Goal: Task Accomplishment & Management: Manage account settings

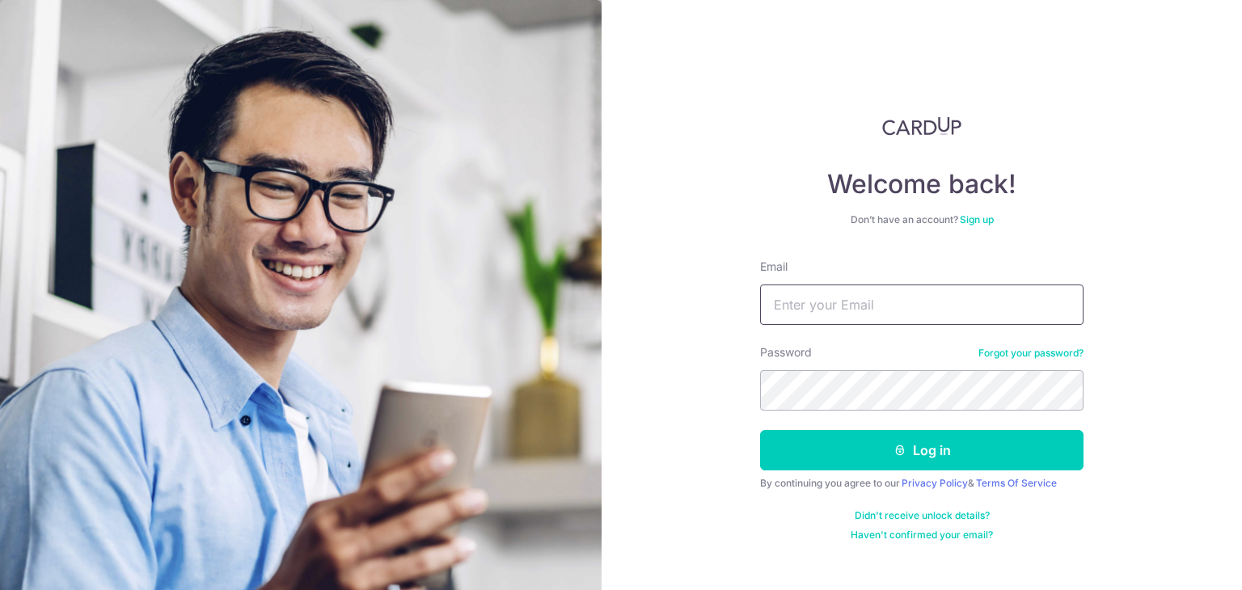
click at [806, 307] on input "Email" at bounding box center [922, 305] width 324 height 40
type input "[PERSON_NAME][EMAIL_ADDRESS][DOMAIN_NAME]"
click at [760, 430] on button "Log in" at bounding box center [922, 450] width 324 height 40
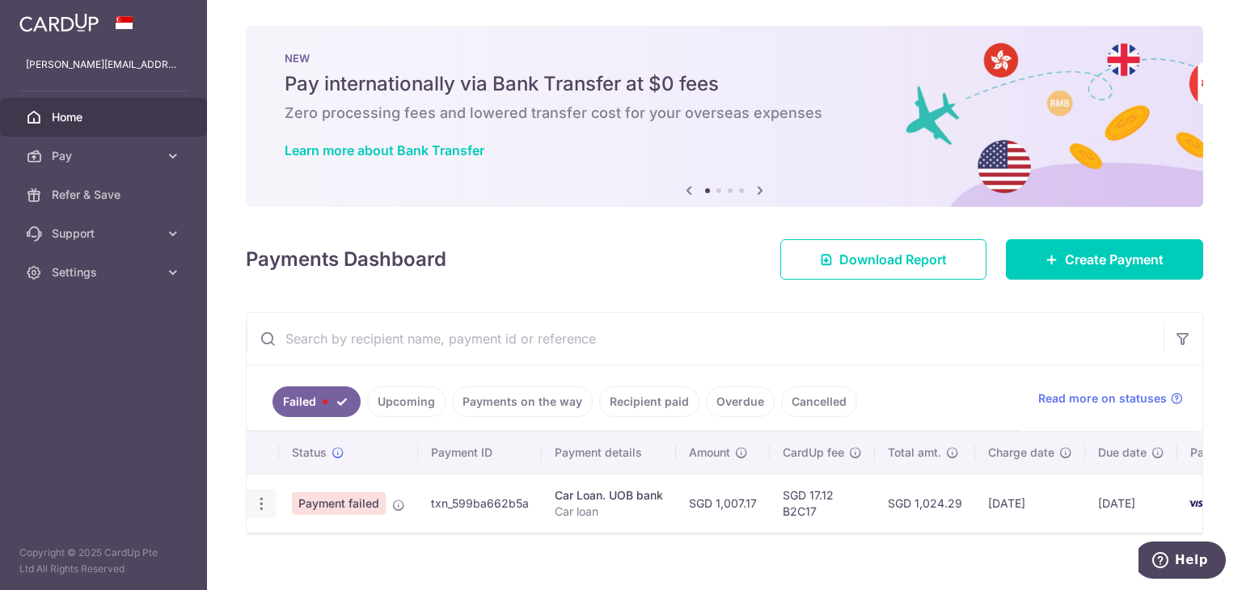
click at [263, 505] on icon "button" at bounding box center [261, 504] width 17 height 17
click at [336, 542] on span "Update payment" at bounding box center [348, 548] width 110 height 19
radio input "true"
type input "1,007.17"
type input "Car loan"
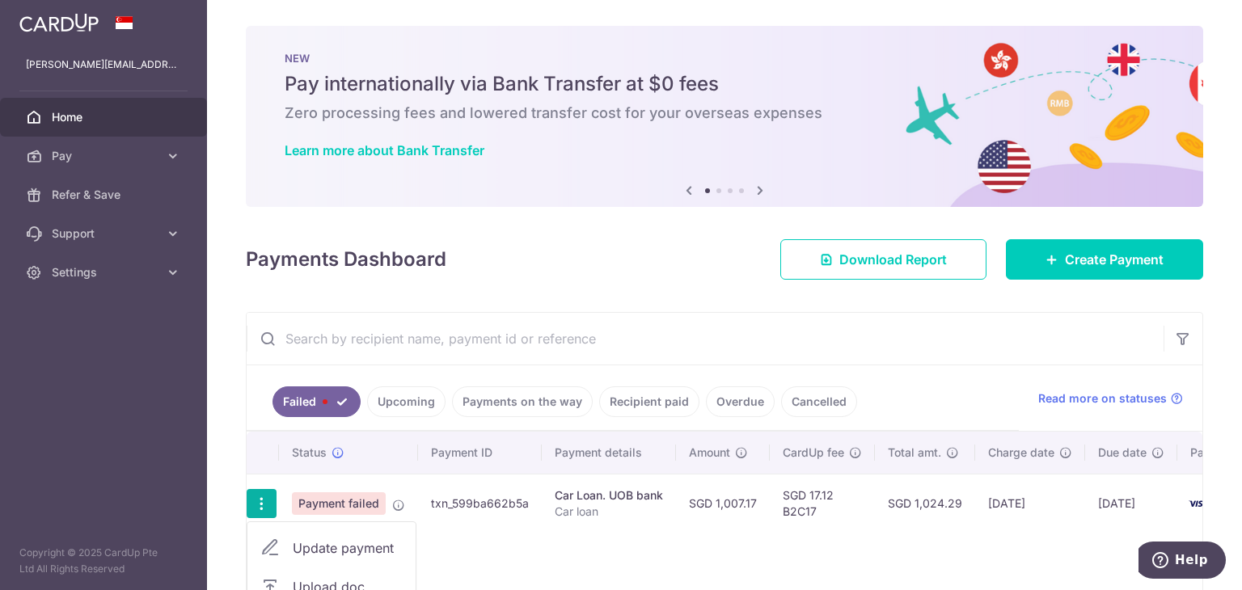
type input "B2C17"
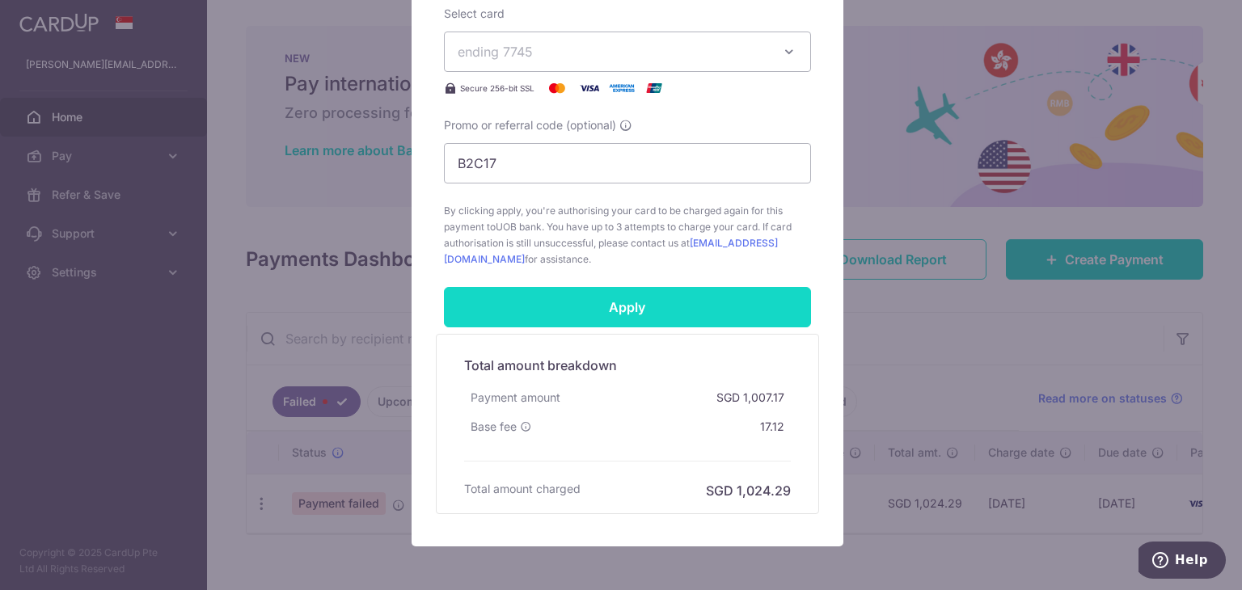
click at [688, 305] on input "Apply" at bounding box center [627, 307] width 367 height 40
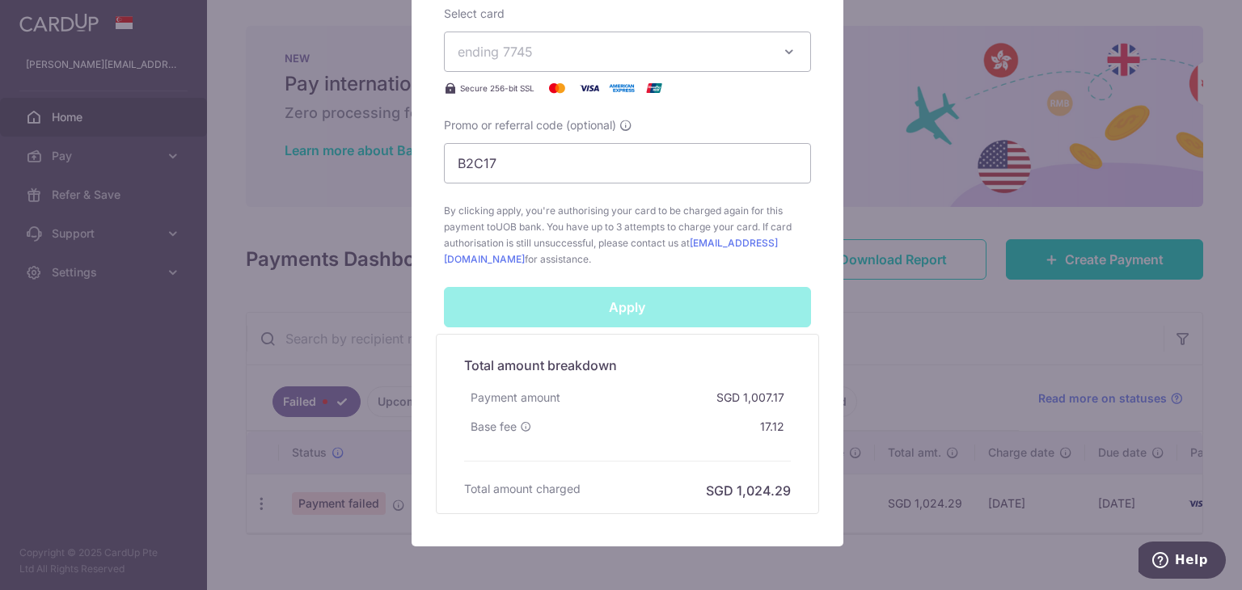
scroll to position [646, 0]
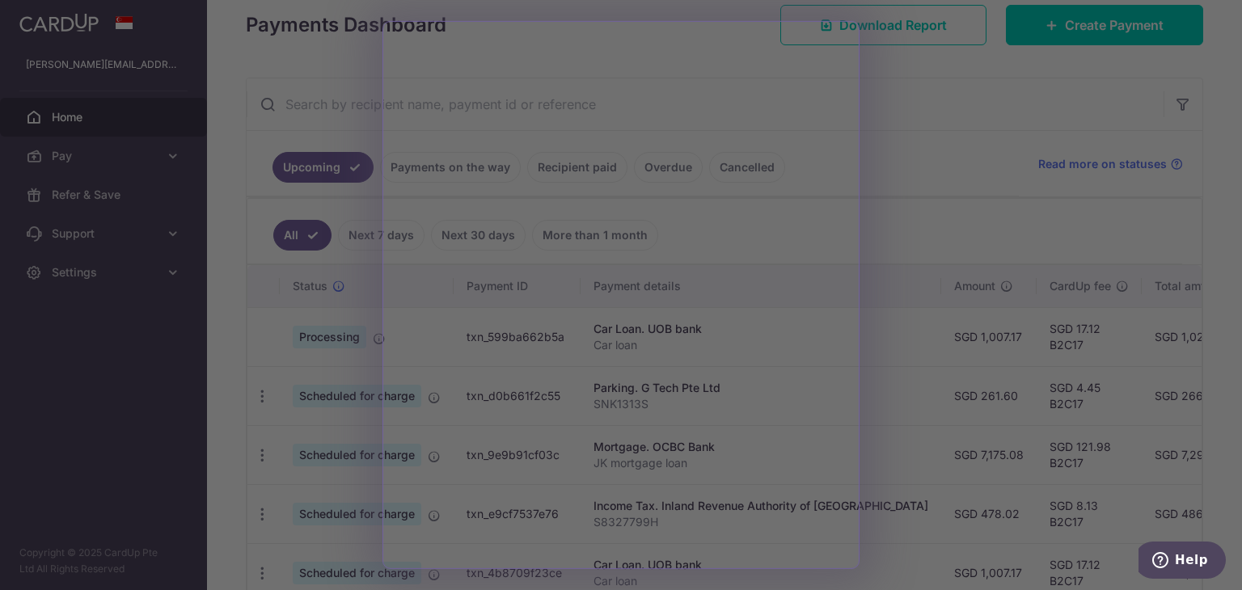
scroll to position [236, 0]
click at [901, 79] on div at bounding box center [627, 298] width 1254 height 596
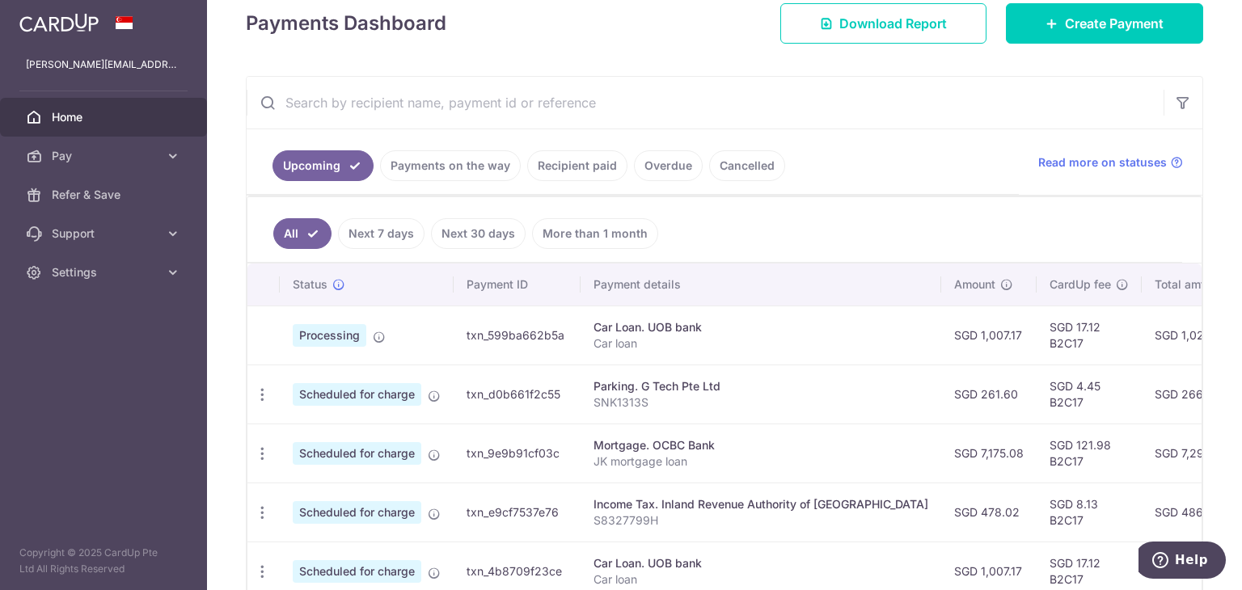
click at [384, 460] on span "Scheduled for charge" at bounding box center [357, 453] width 129 height 23
click at [258, 404] on icon "button" at bounding box center [262, 395] width 17 height 17
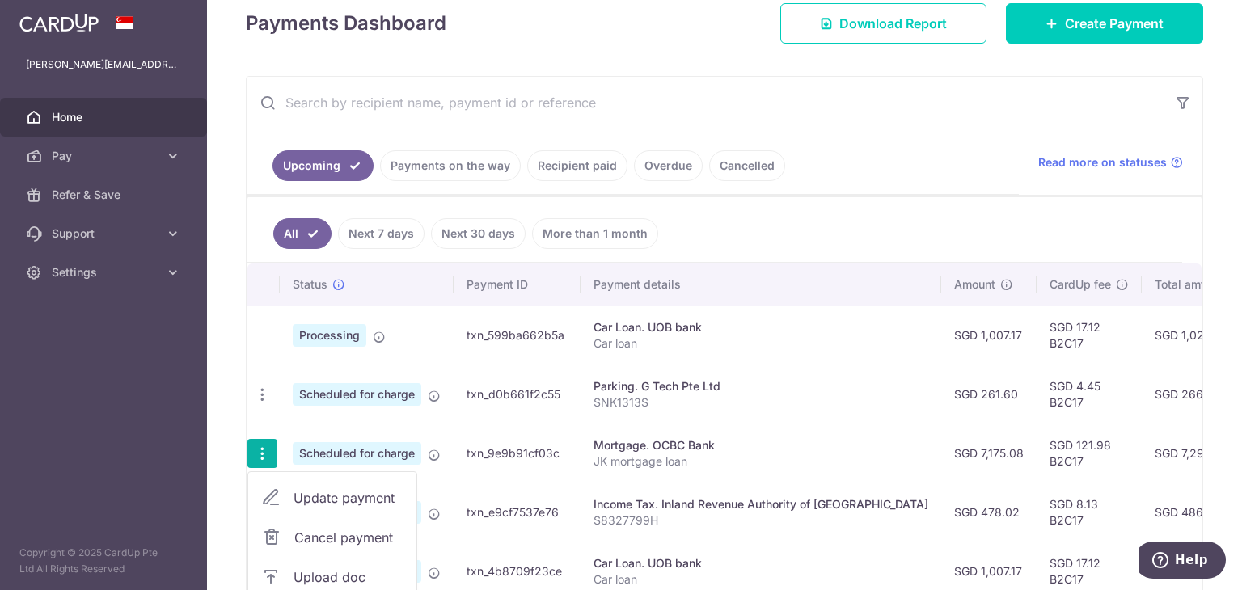
click at [324, 494] on span "Update payment" at bounding box center [349, 498] width 110 height 19
radio input "true"
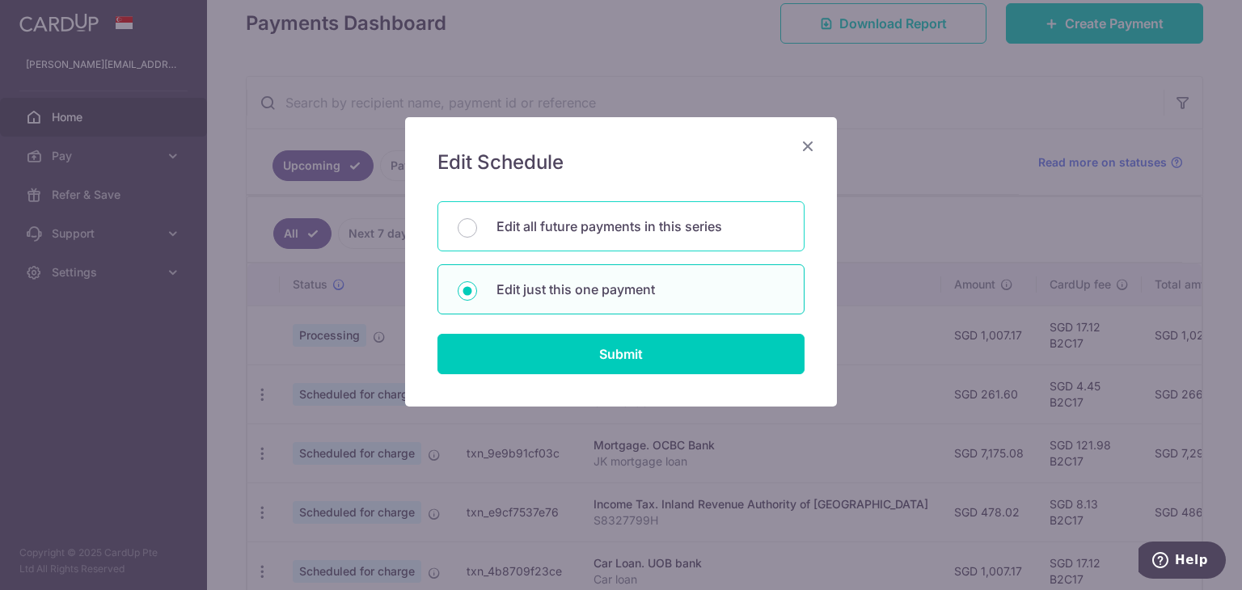
click at [637, 228] on p "Edit all future payments in this series" at bounding box center [641, 226] width 288 height 19
click at [477, 228] on input "Edit all future payments in this series" at bounding box center [467, 227] width 19 height 19
click at [653, 293] on p "Edit just this one payment" at bounding box center [641, 289] width 288 height 19
click at [477, 293] on input "Edit just this one payment" at bounding box center [467, 290] width 19 height 19
radio input "false"
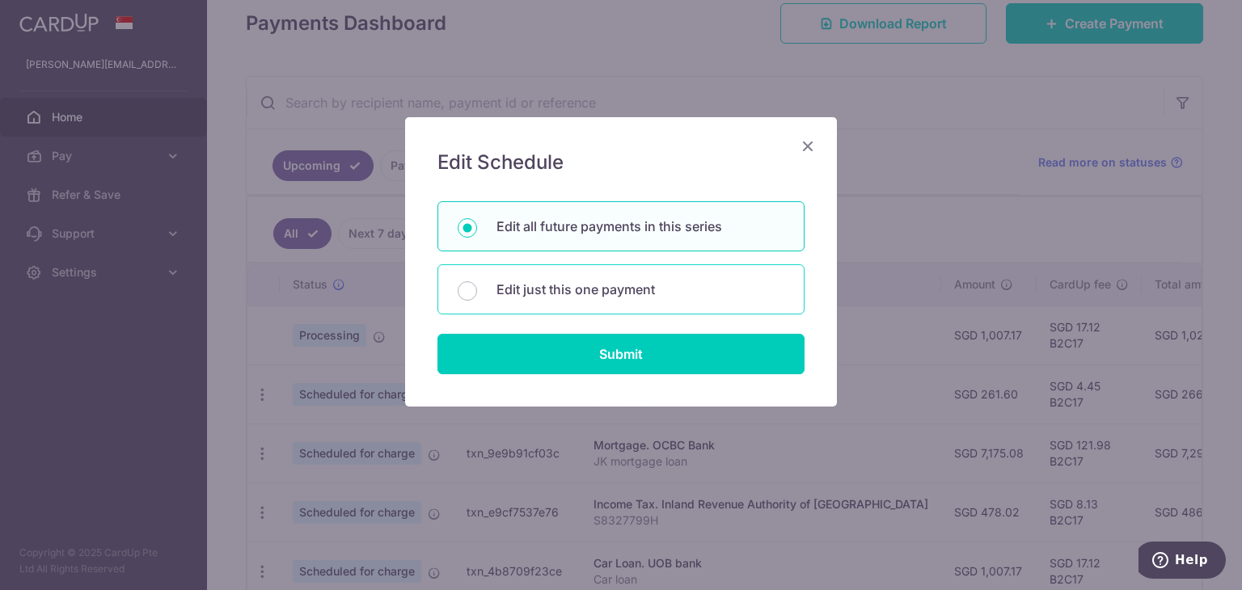
radio input "true"
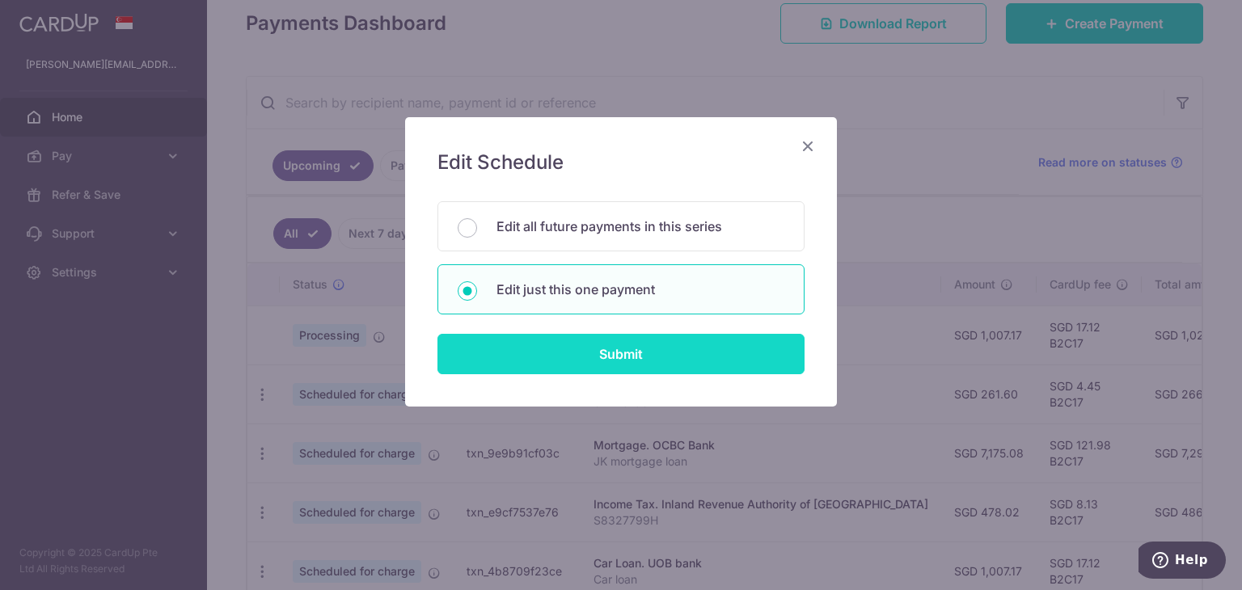
click at [658, 348] on input "Submit" at bounding box center [621, 354] width 367 height 40
radio input "true"
type input "7,175.08"
type input "28/08/2025"
type input "JK mortgage loan"
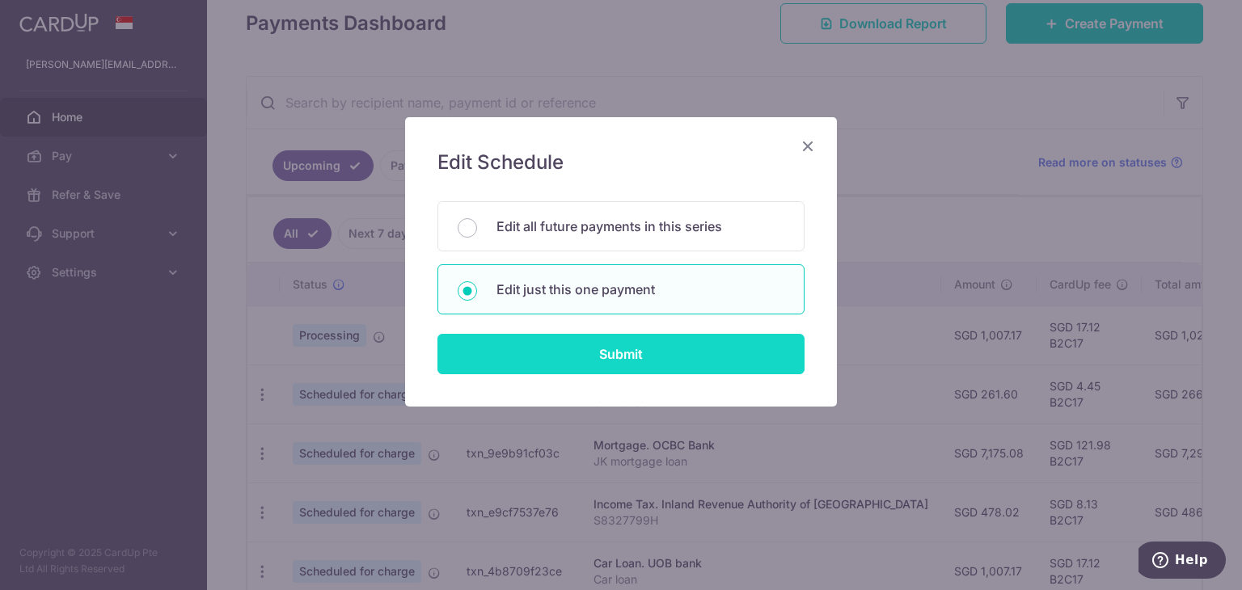
type input "B2C17"
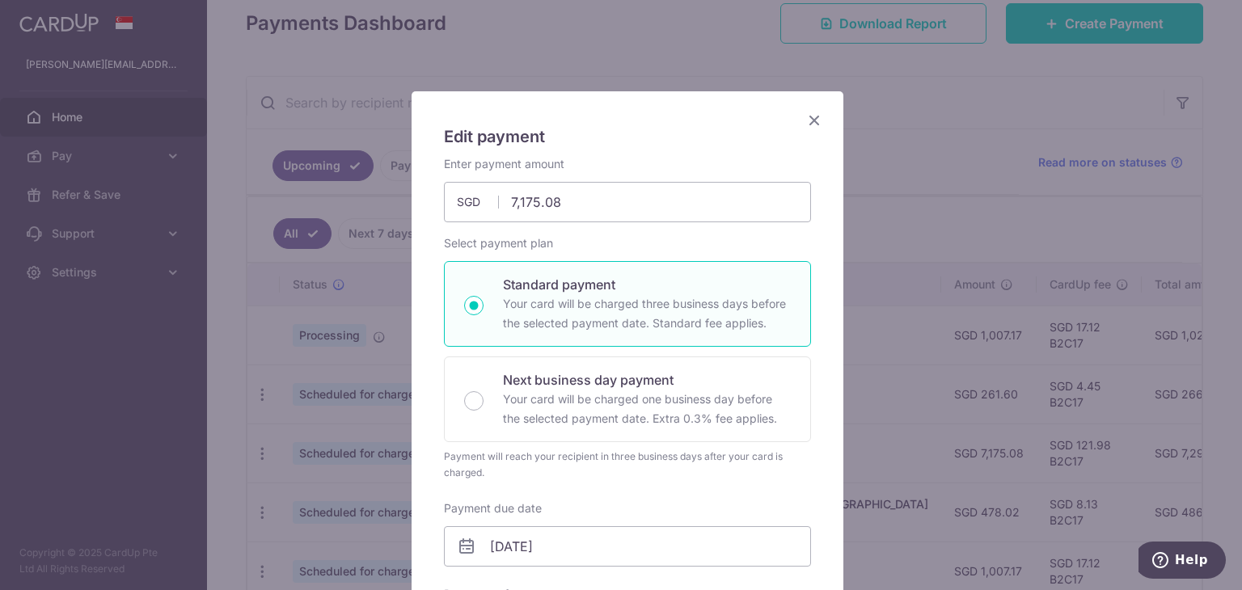
scroll to position [0, 0]
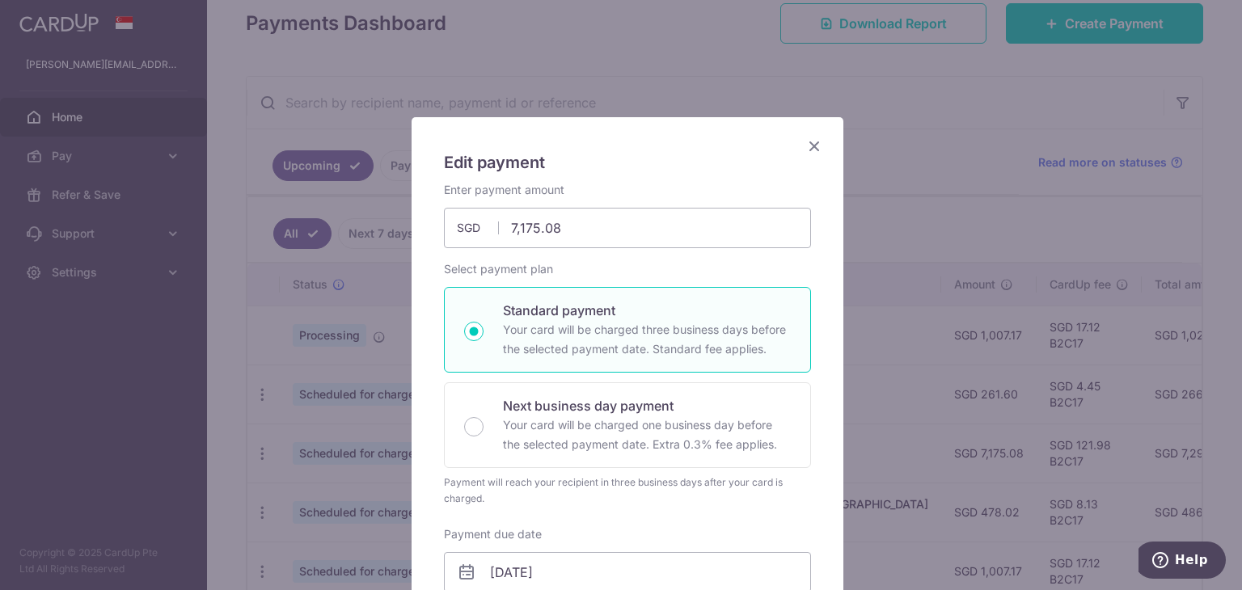
click at [805, 150] on icon "Close" at bounding box center [814, 146] width 19 height 20
